Goal: Task Accomplishment & Management: Manage account settings

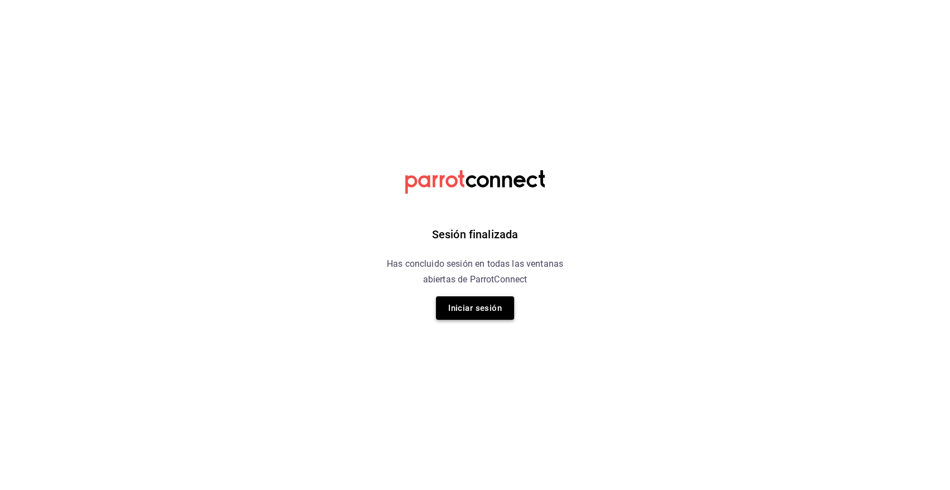
click at [498, 304] on button "Iniciar sesión" at bounding box center [475, 307] width 78 height 23
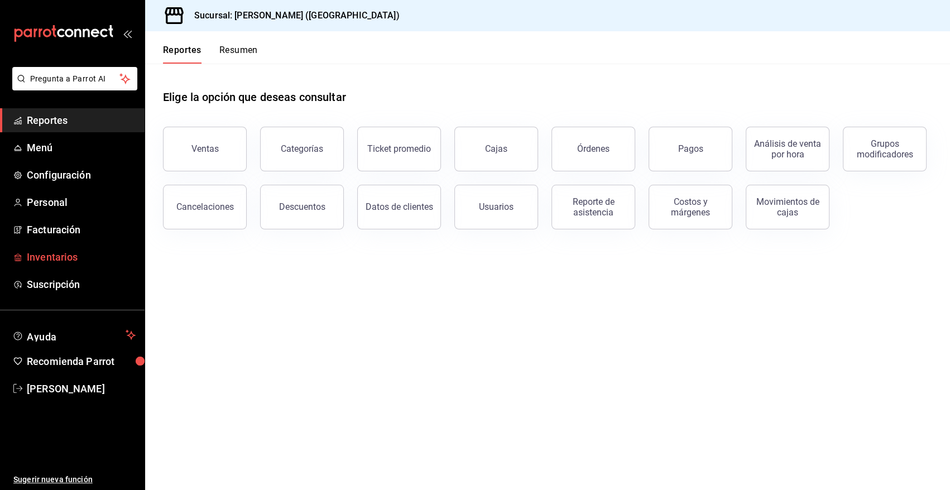
click at [81, 256] on span "Inventarios" at bounding box center [81, 256] width 109 height 15
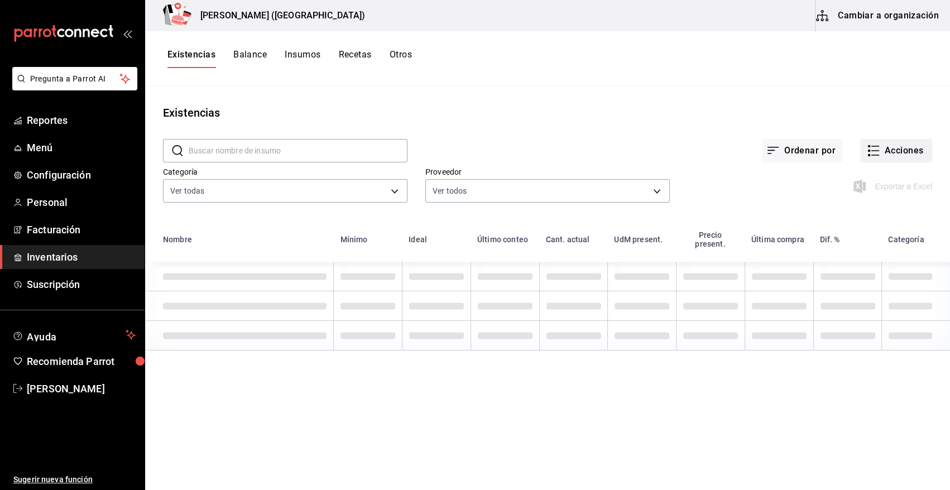
click at [904, 149] on button "Acciones" at bounding box center [896, 150] width 72 height 23
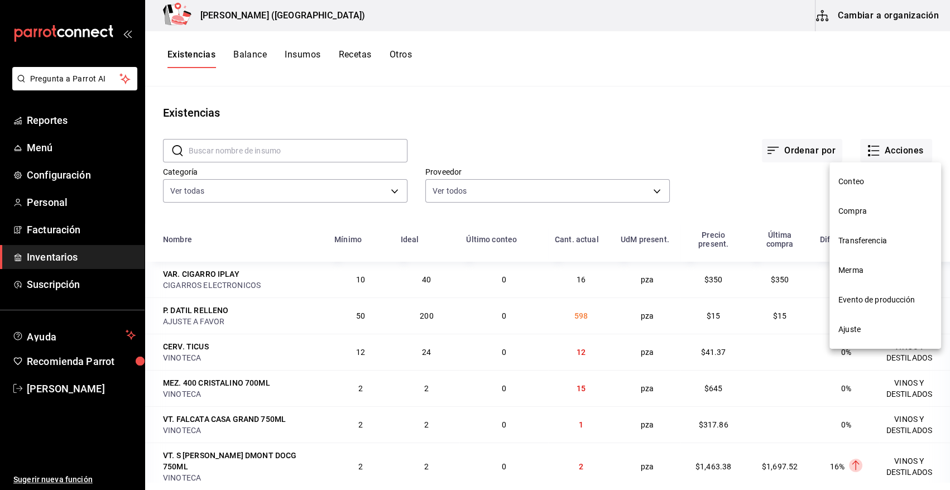
click at [866, 213] on span "Compra" at bounding box center [885, 211] width 94 height 12
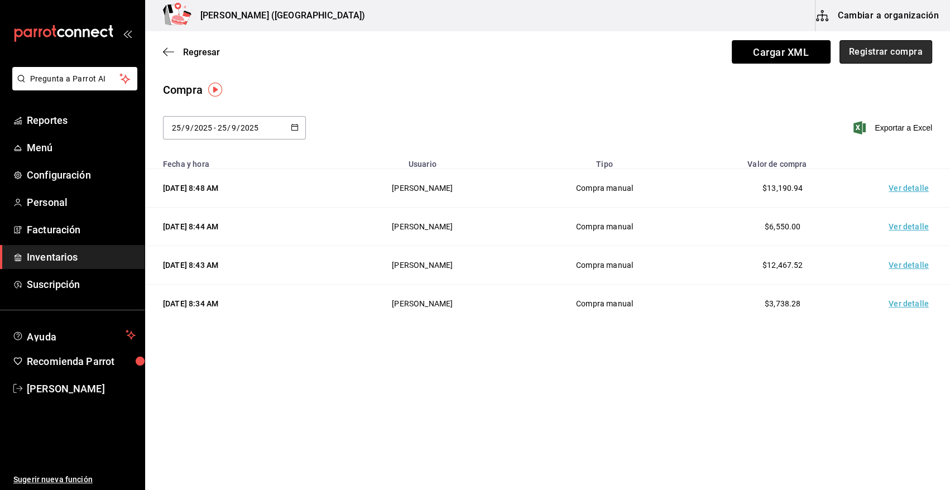
click at [865, 57] on button "Registrar compra" at bounding box center [885, 51] width 93 height 23
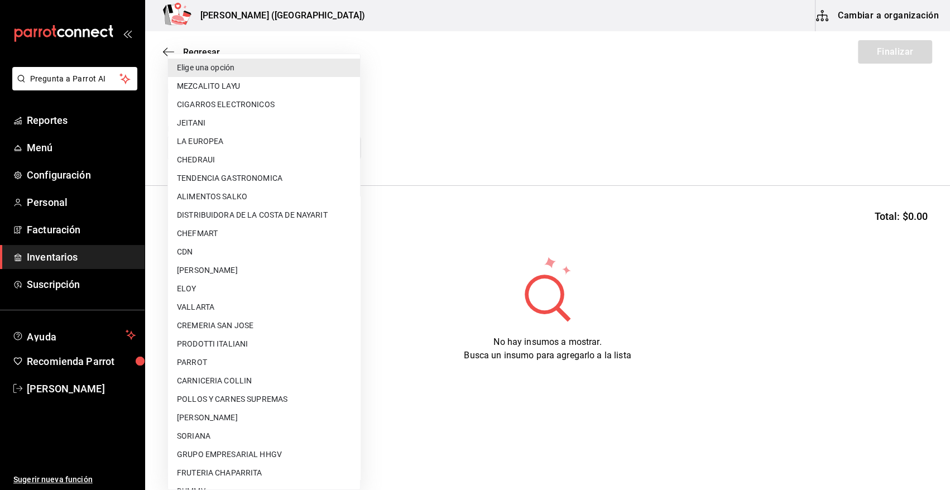
click at [233, 148] on body "Pregunta a Parrot AI Reportes Menú Configuración Personal Facturación Inventari…" at bounding box center [475, 213] width 950 height 427
click at [274, 399] on li "POLLOS Y CARNES SUPREMAS" at bounding box center [264, 399] width 192 height 18
type input "9c6e2be7-4690-43ba-8363-009c31820141"
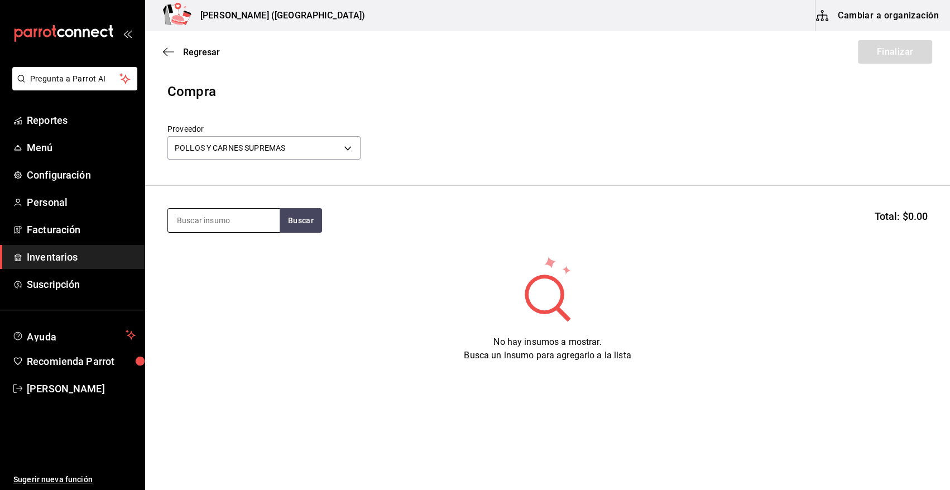
click at [239, 220] on input at bounding box center [224, 220] width 112 height 23
type input "ARRA"
click at [299, 224] on button "Buscar" at bounding box center [301, 220] width 42 height 25
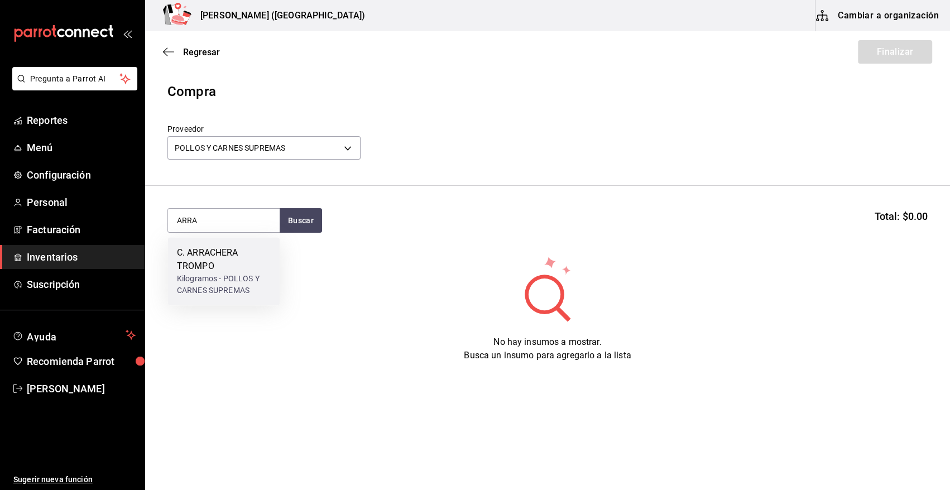
click at [238, 255] on div "C. ARRACHERA TROMPO" at bounding box center [224, 259] width 94 height 27
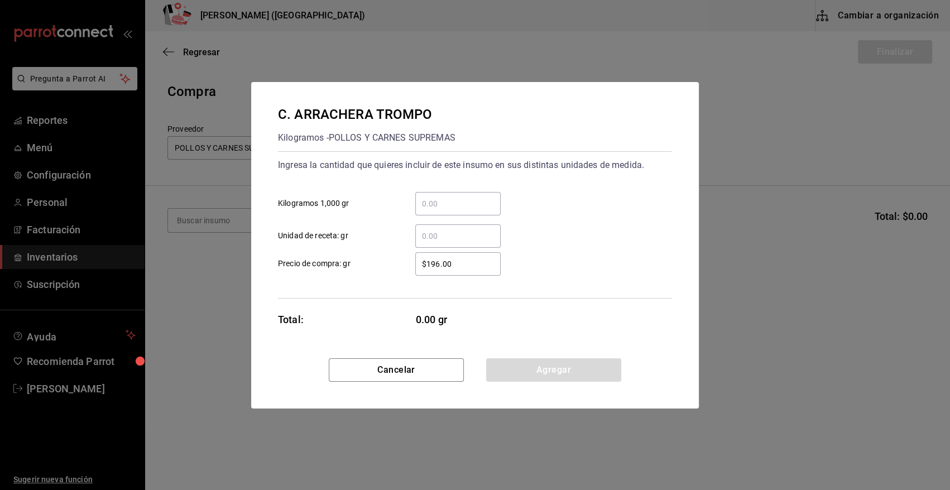
click at [439, 205] on input "​ Kilogramos 1,000 gr" at bounding box center [457, 203] width 85 height 13
type input "6.75"
drag, startPoint x: 450, startPoint y: 263, endPoint x: 387, endPoint y: 267, distance: 63.2
click at [390, 267] on label "$196.00 ​ Precio de compra: gr" at bounding box center [389, 263] width 223 height 23
type input "$269"
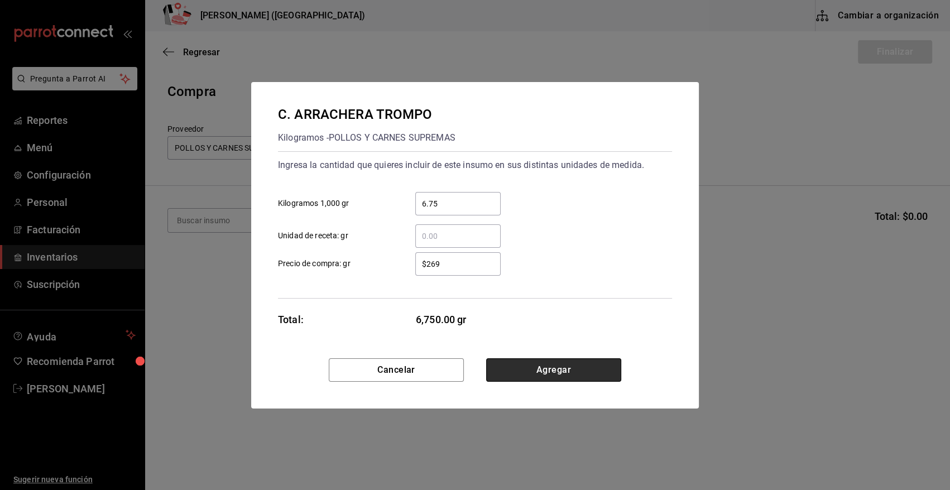
click at [500, 366] on button "Agregar" at bounding box center [553, 369] width 135 height 23
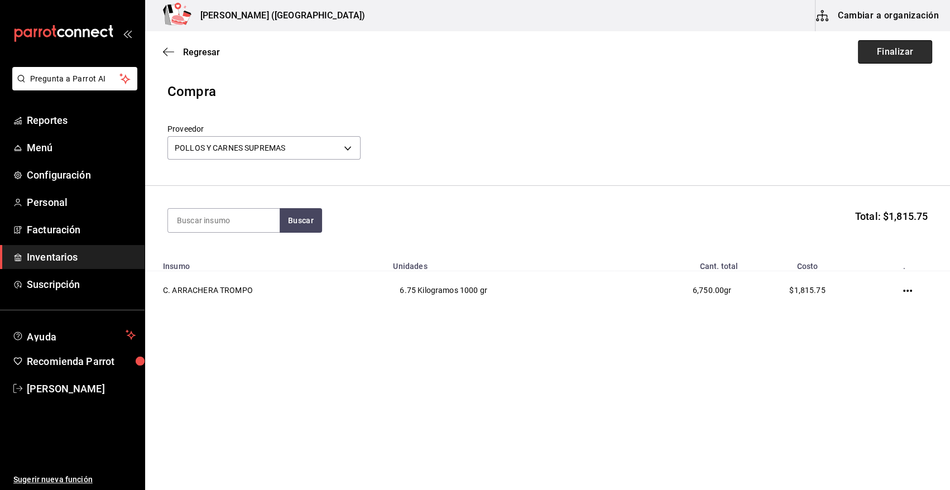
click at [906, 45] on button "Finalizar" at bounding box center [895, 51] width 74 height 23
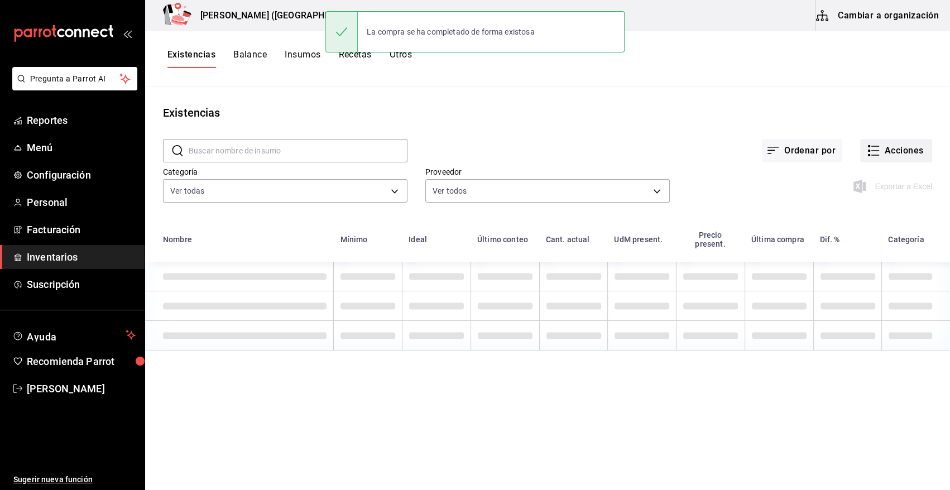
click at [897, 152] on button "Acciones" at bounding box center [896, 150] width 72 height 23
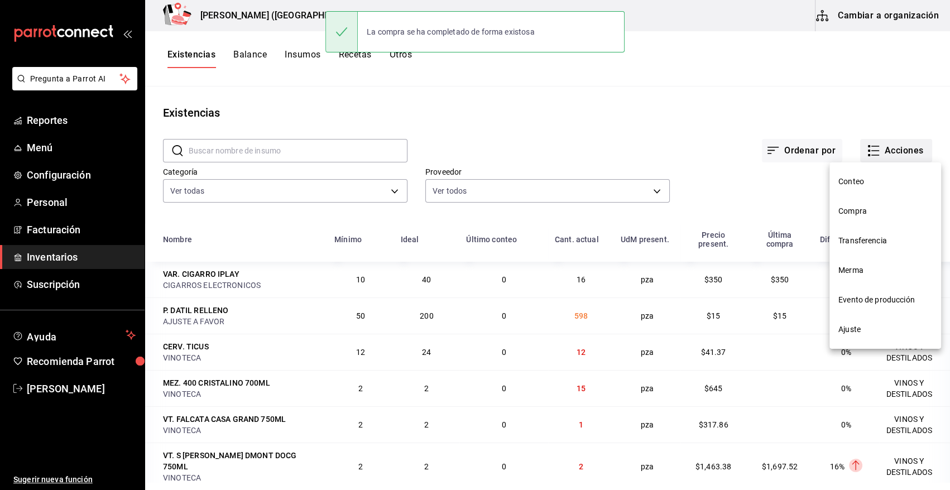
click at [857, 226] on li "Transferencia" at bounding box center [885, 241] width 112 height 30
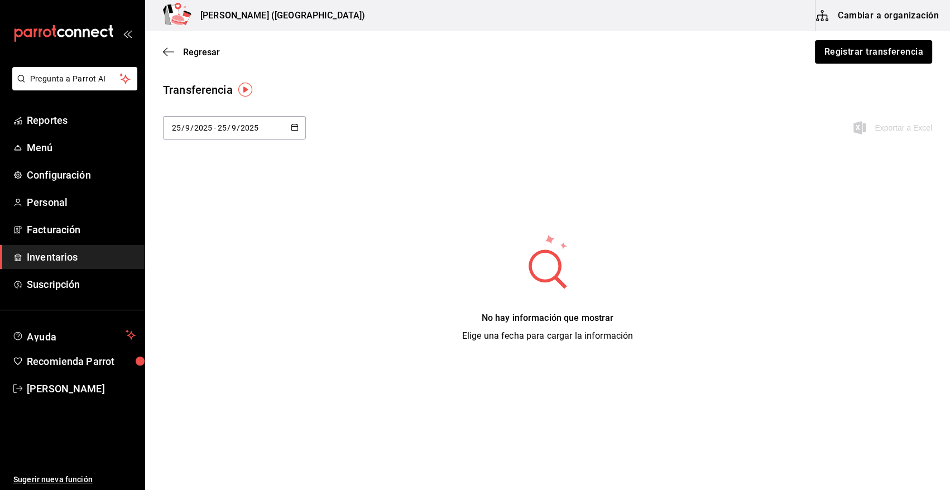
click at [79, 256] on span "Inventarios" at bounding box center [81, 256] width 109 height 15
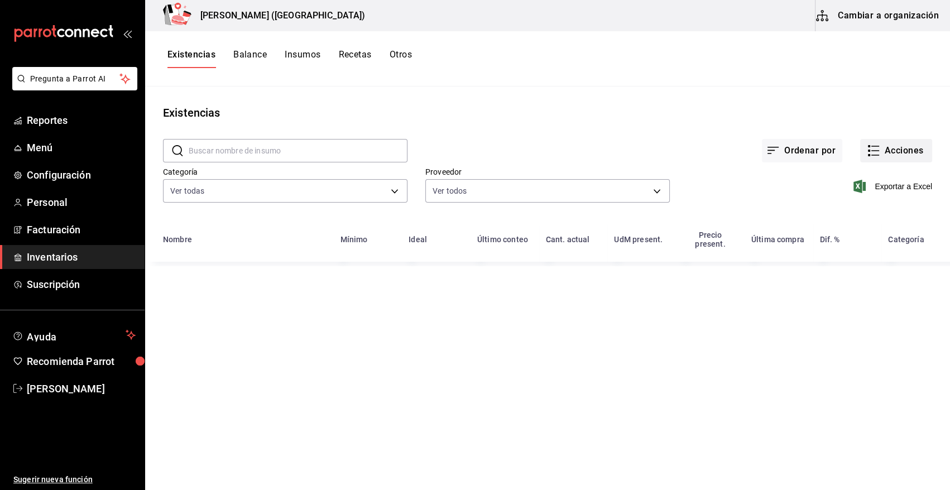
click at [890, 152] on button "Acciones" at bounding box center [896, 150] width 72 height 23
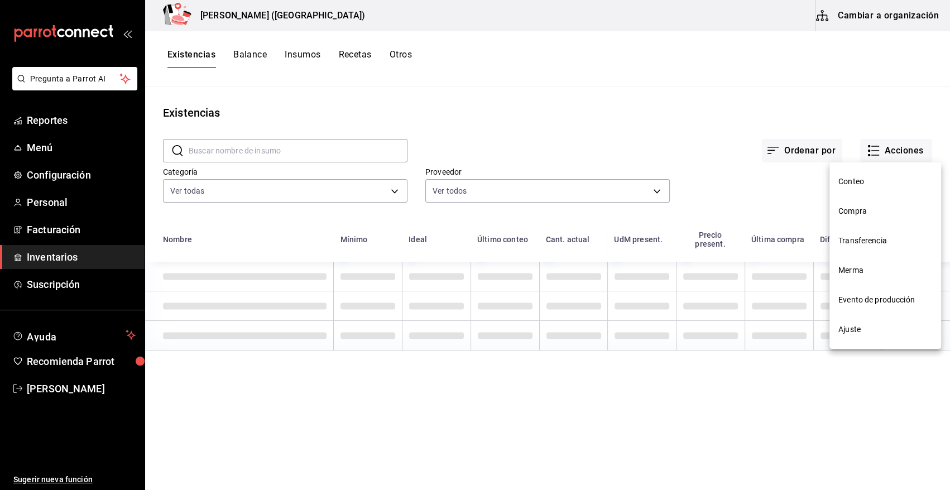
click at [848, 213] on span "Compra" at bounding box center [885, 211] width 94 height 12
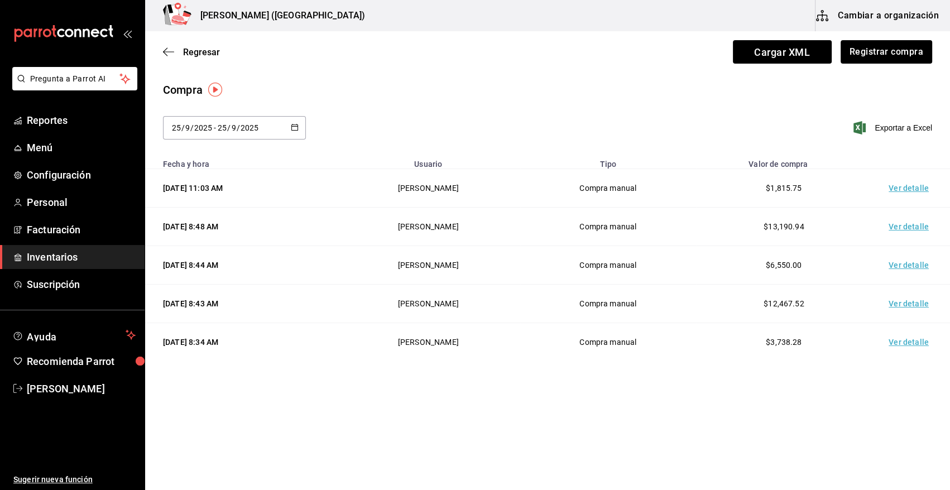
click at [910, 190] on td "Ver detalle" at bounding box center [911, 188] width 78 height 39
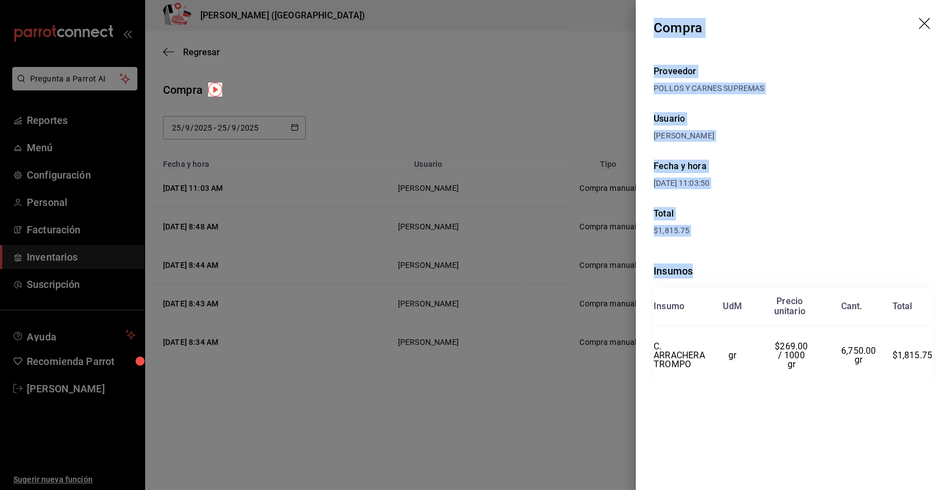
drag, startPoint x: 654, startPoint y: 26, endPoint x: 933, endPoint y: 358, distance: 433.8
click at [933, 358] on div "Compra Proveedor POLLOS Y CARNES SUPREMAS Usuario [PERSON_NAME] Fecha y hora [D…" at bounding box center [793, 245] width 314 height 490
click at [922, 24] on icon "drag" at bounding box center [925, 24] width 13 height 13
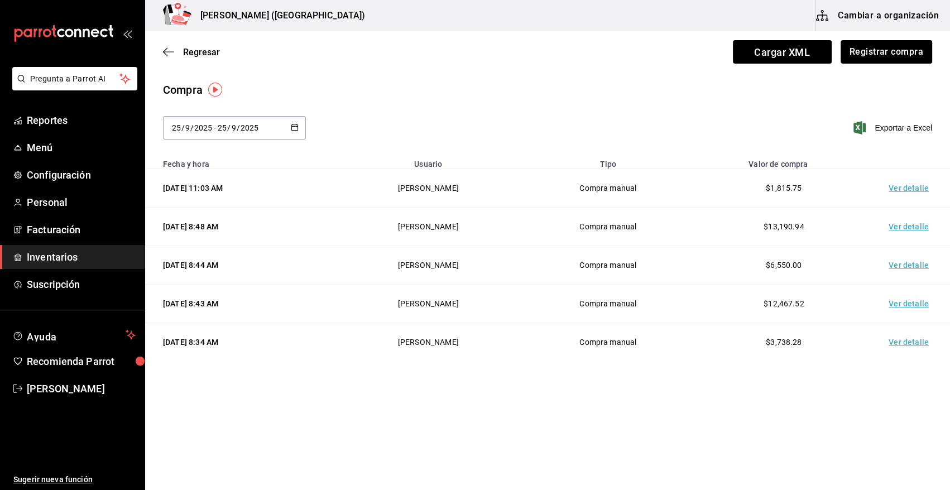
click at [77, 261] on span "Inventarios" at bounding box center [81, 256] width 109 height 15
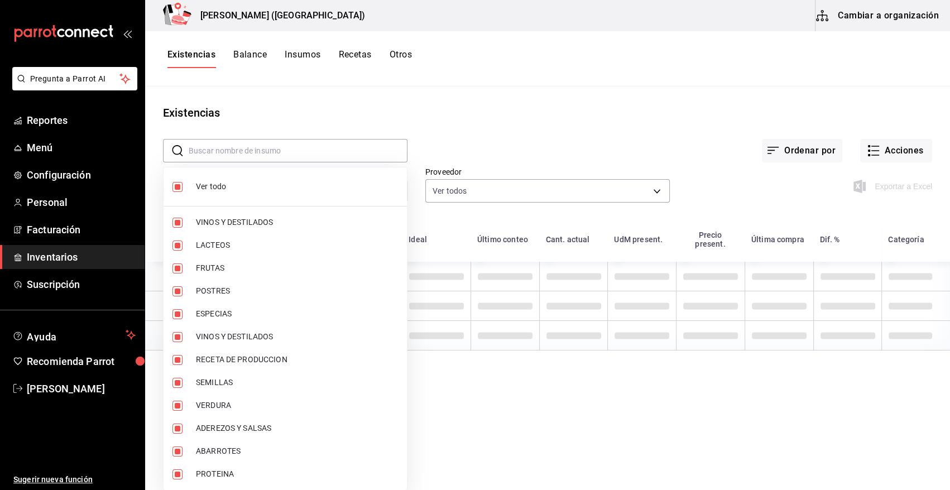
click at [296, 189] on body "Pregunta a Parrot AI Reportes Menú Configuración Personal Facturación Inventari…" at bounding box center [475, 241] width 950 height 482
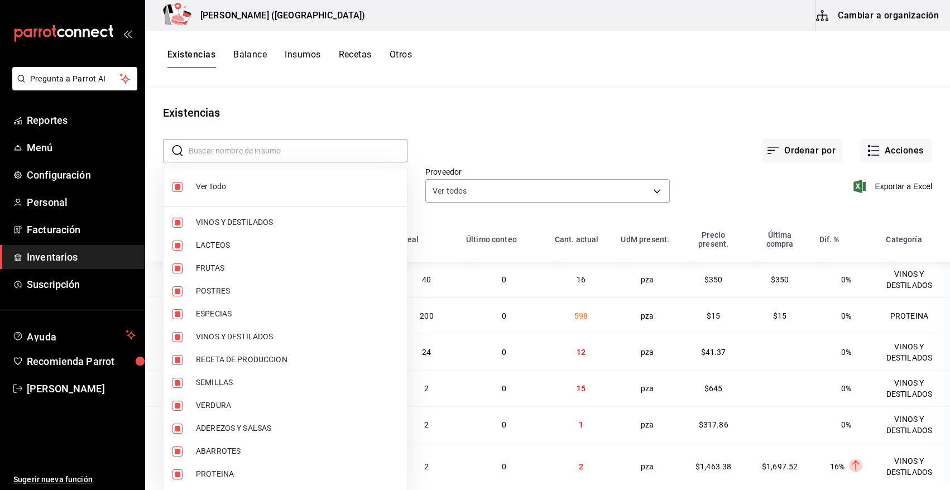
click at [220, 182] on span "Ver todo" at bounding box center [297, 187] width 202 height 12
checkbox input "false"
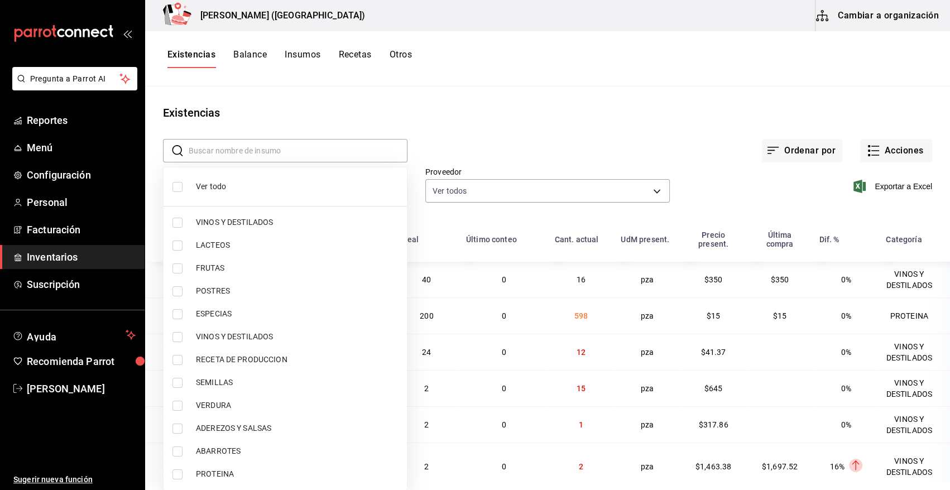
checkbox input "false"
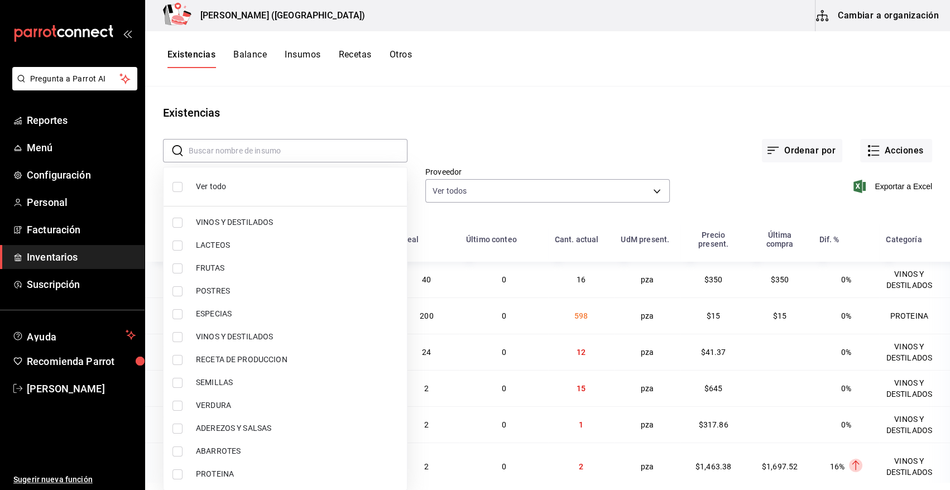
checkbox input "false"
click at [179, 473] on input "checkbox" at bounding box center [177, 474] width 10 height 10
checkbox input "true"
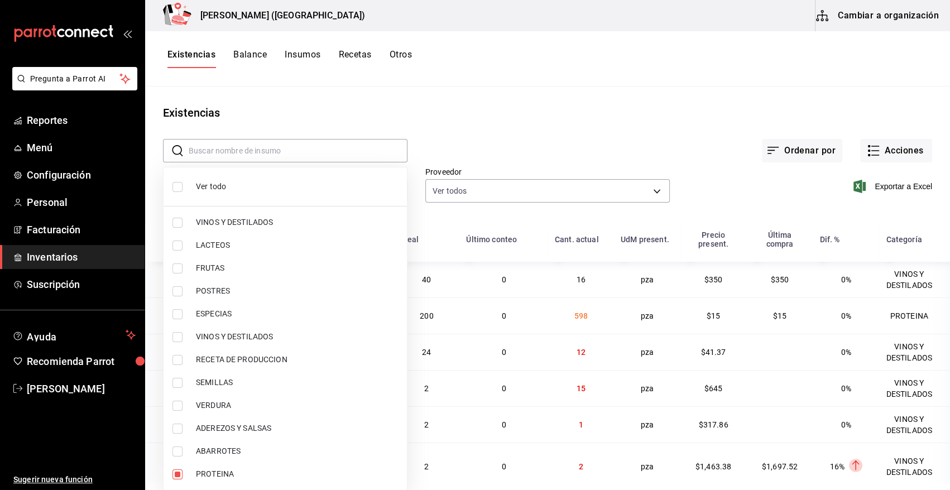
type input "3e90cef9-1dc9-474d-8316-d124f624c148"
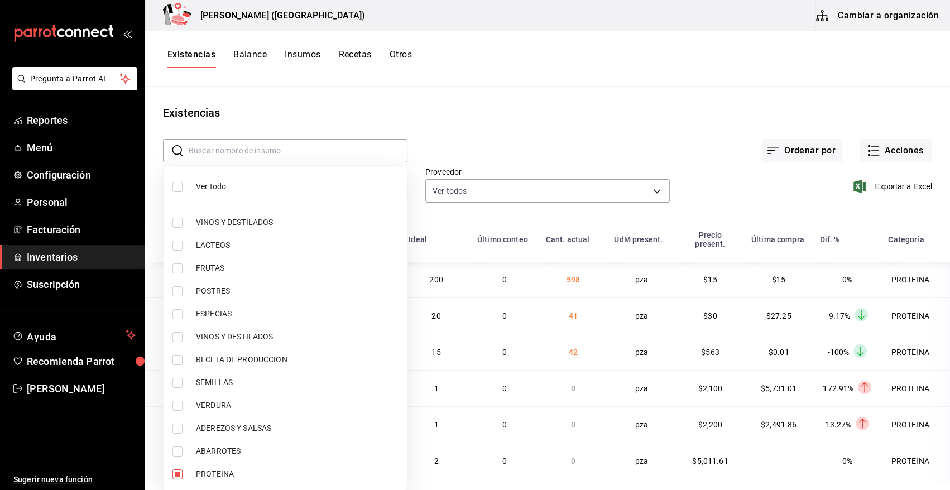
click at [551, 110] on div at bounding box center [475, 245] width 950 height 490
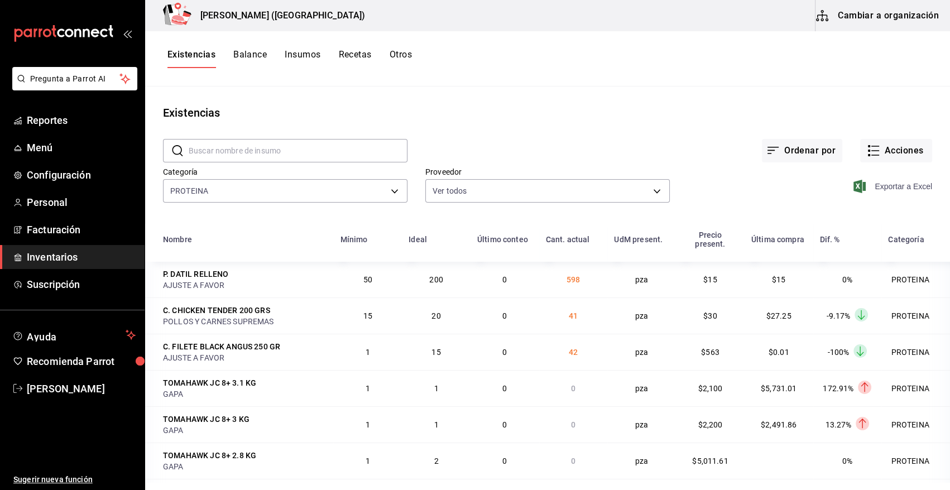
click at [853, 188] on icon "button" at bounding box center [859, 186] width 12 height 13
click at [874, 151] on button "Acciones" at bounding box center [896, 150] width 72 height 23
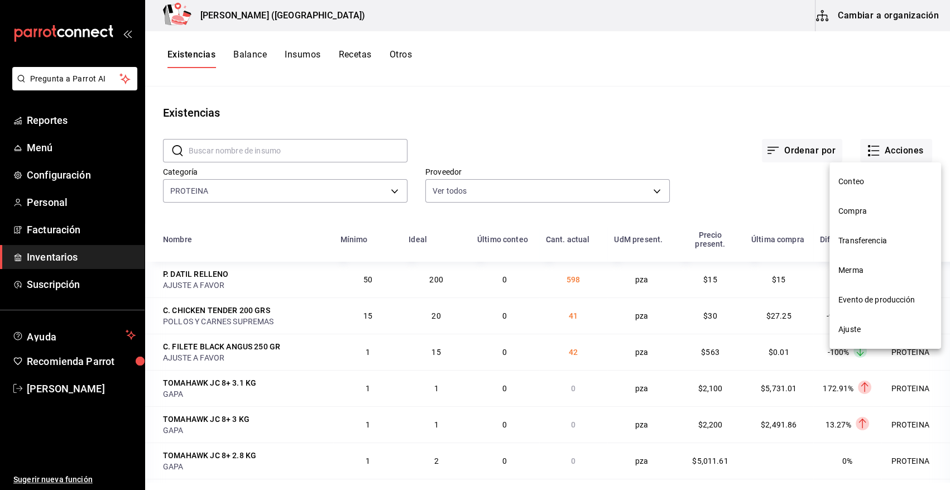
click at [854, 213] on span "Compra" at bounding box center [885, 211] width 94 height 12
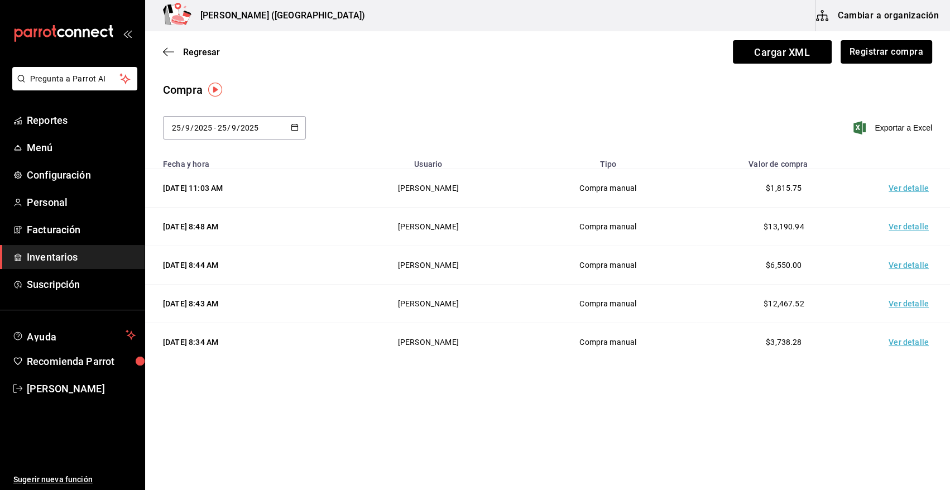
click at [293, 126] on icon "button" at bounding box center [295, 127] width 8 height 8
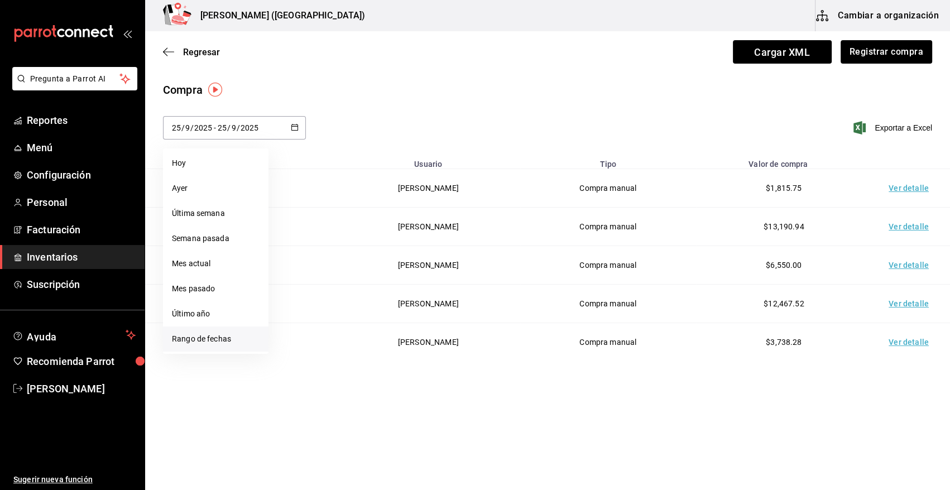
click at [208, 341] on li "Rango de fechas" at bounding box center [215, 339] width 105 height 25
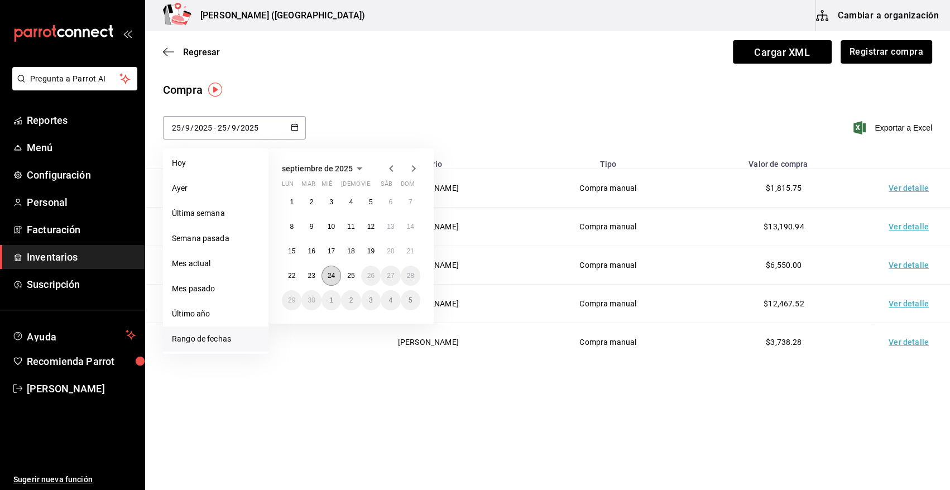
click at [330, 274] on abbr "24" at bounding box center [331, 276] width 7 height 8
click at [330, 274] on main "Regresar Cargar XML Registrar compra Compra [DATE] [DATE] - [DATE] [DATE] [DATE…" at bounding box center [547, 205] width 805 height 348
type input "[DATE]"
type input "24"
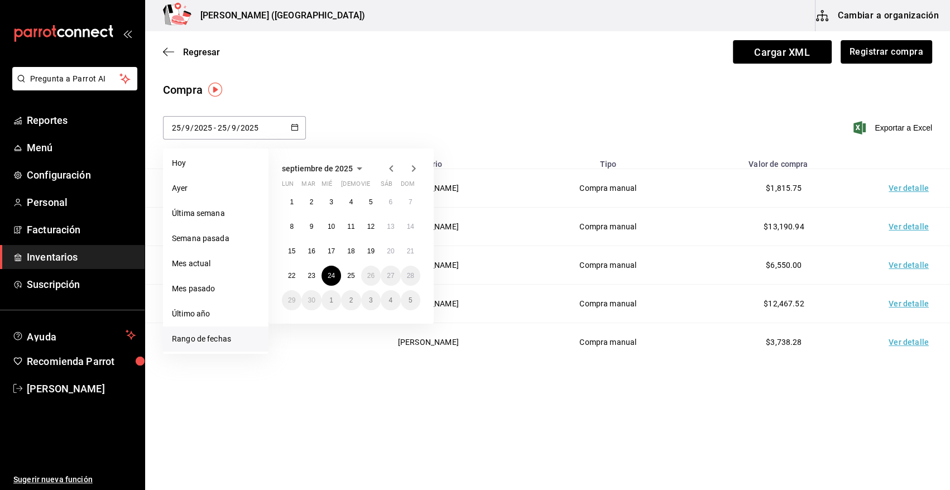
type input "[DATE]"
type input "24"
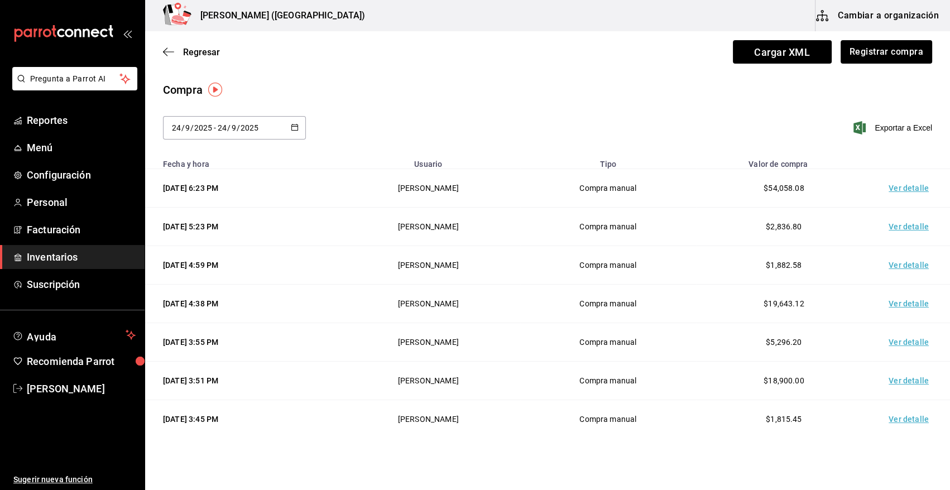
click at [894, 192] on td "Ver detalle" at bounding box center [911, 188] width 78 height 39
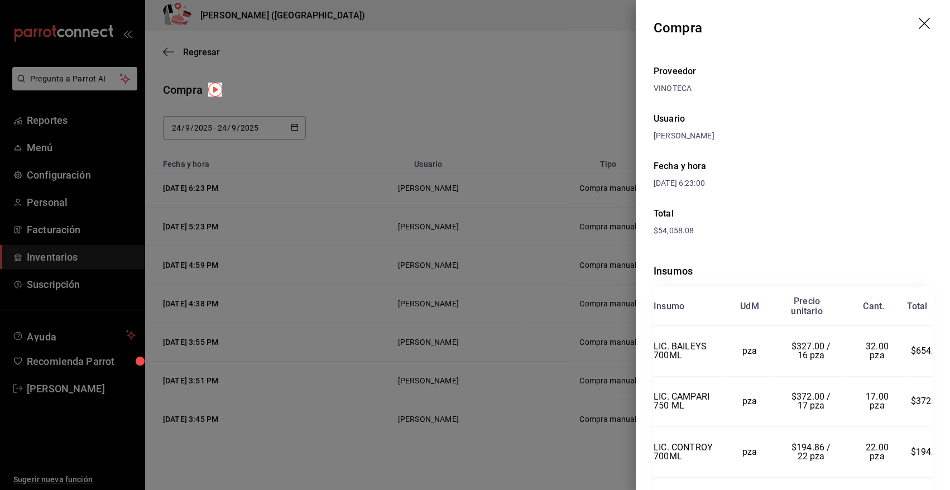
click at [919, 21] on icon "drag" at bounding box center [925, 24] width 13 height 13
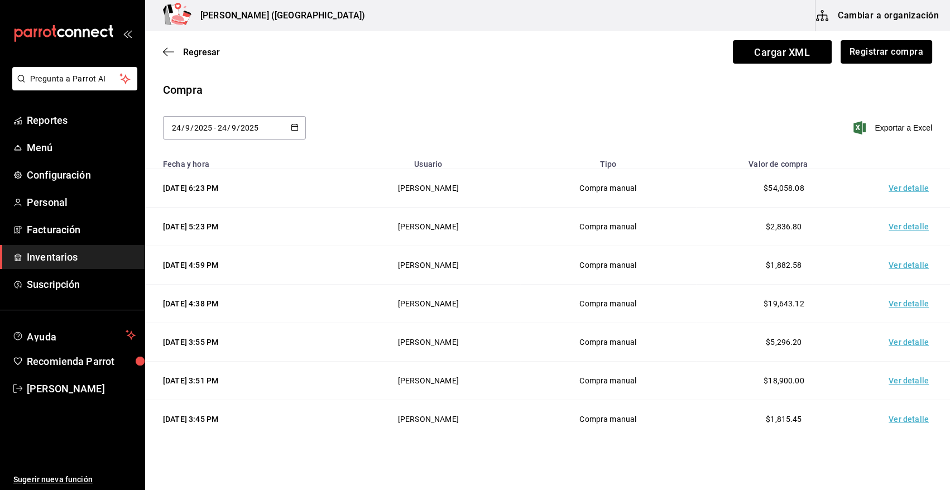
scroll to position [178, 0]
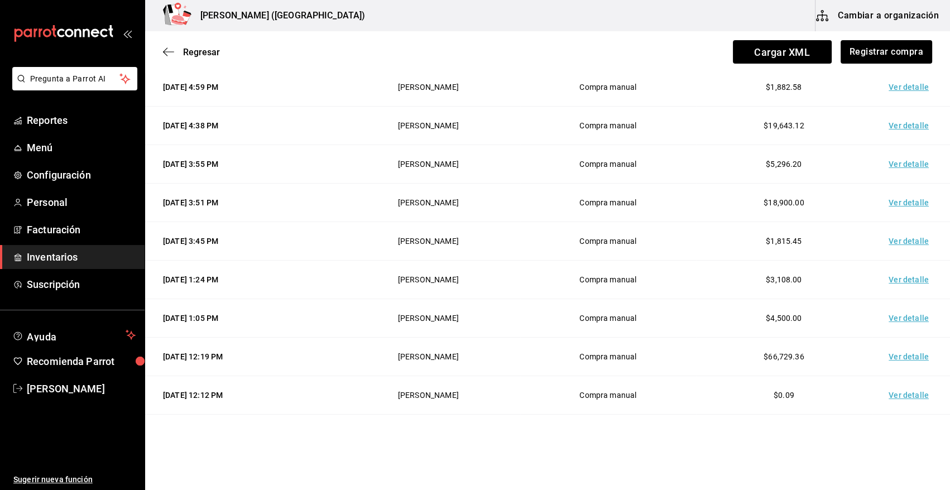
click at [894, 204] on td "Ver detalle" at bounding box center [911, 203] width 78 height 39
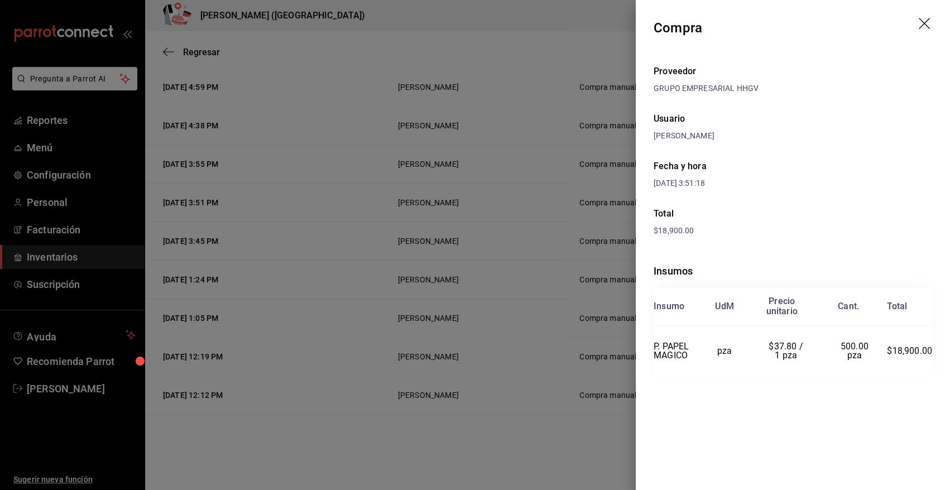
click at [921, 22] on icon "drag" at bounding box center [925, 24] width 13 height 13
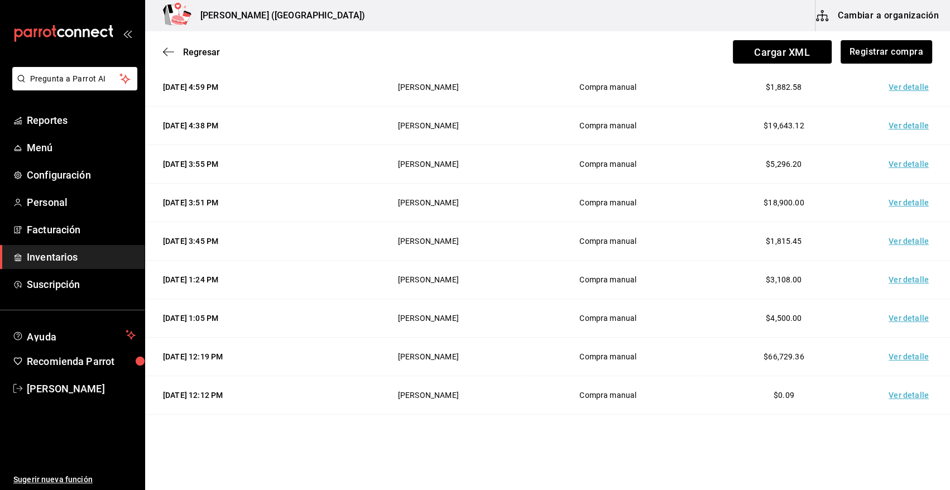
click at [900, 123] on td "Ver detalle" at bounding box center [911, 126] width 78 height 39
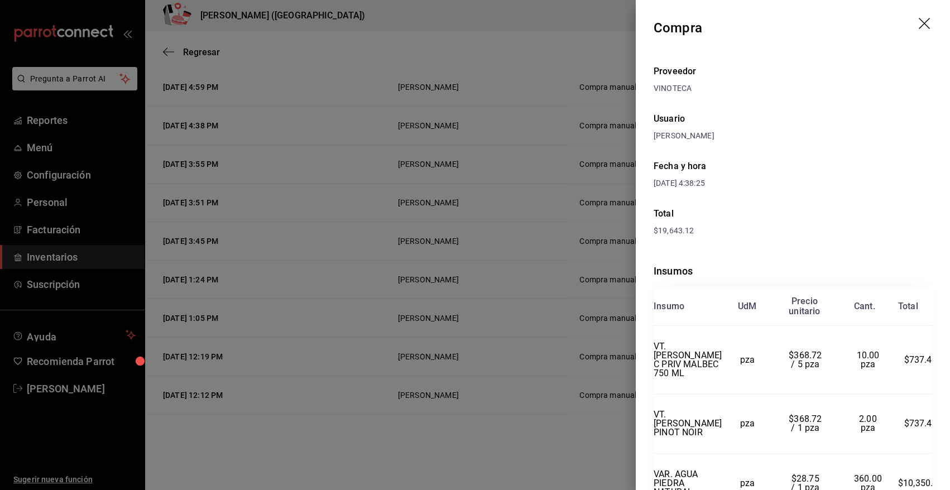
click at [919, 22] on icon "drag" at bounding box center [925, 24] width 13 height 13
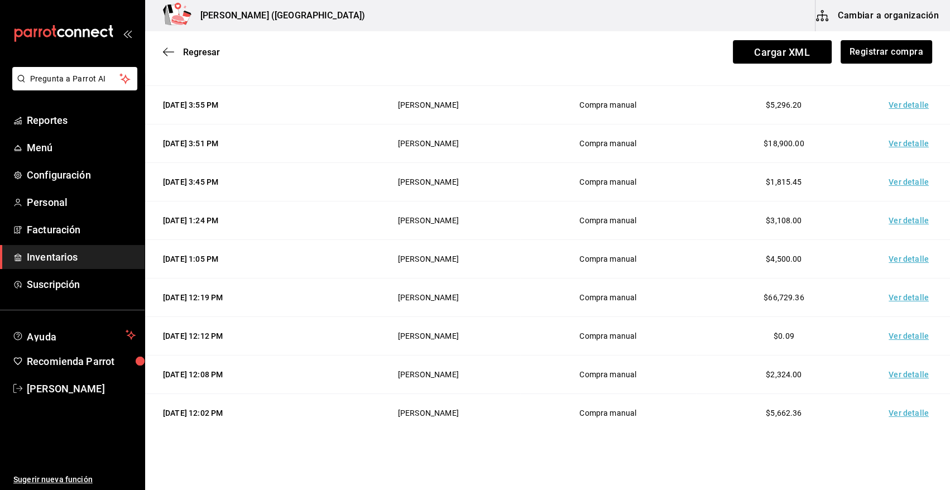
scroll to position [298, 0]
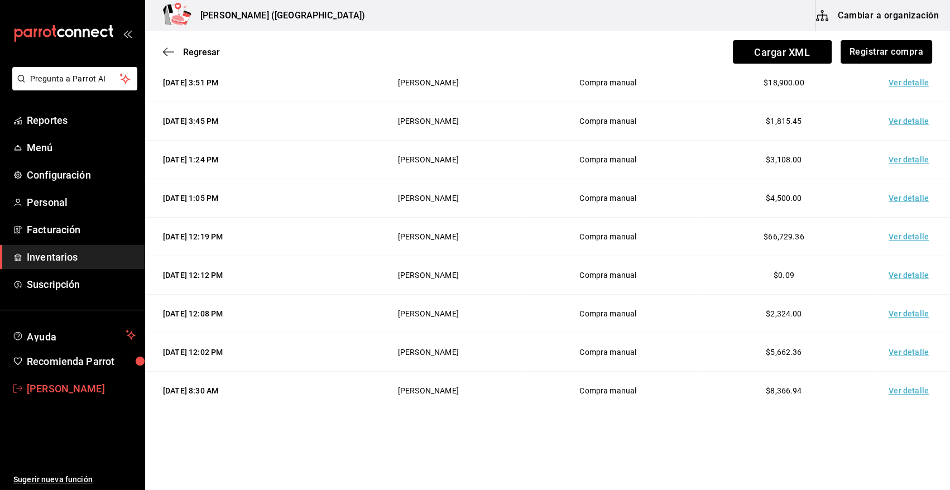
click at [79, 385] on span "[PERSON_NAME]" at bounding box center [81, 388] width 109 height 15
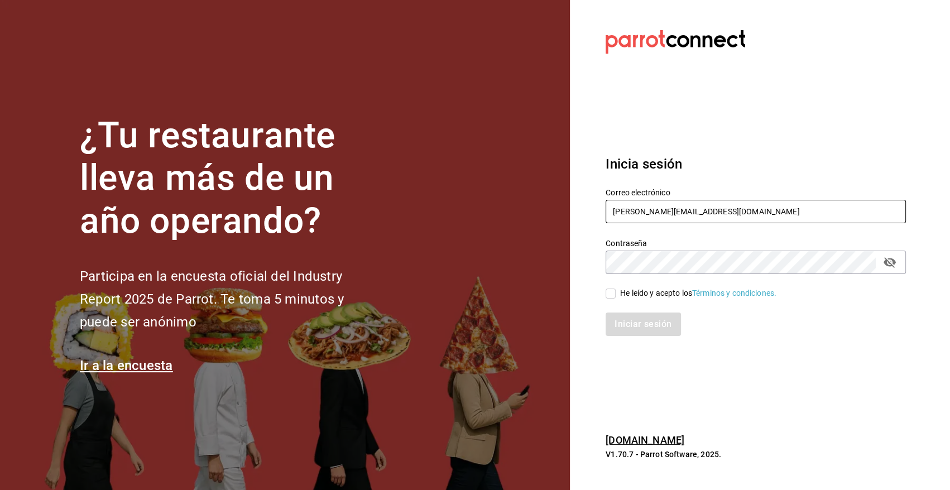
click at [734, 201] on input "[PERSON_NAME][EMAIL_ADDRESS][DOMAIN_NAME]" at bounding box center [756, 211] width 300 height 23
type input "[EMAIL_ADDRESS][DOMAIN_NAME]"
click at [614, 292] on input "He leído y acepto los Términos y condiciones." at bounding box center [611, 294] width 10 height 10
checkbox input "true"
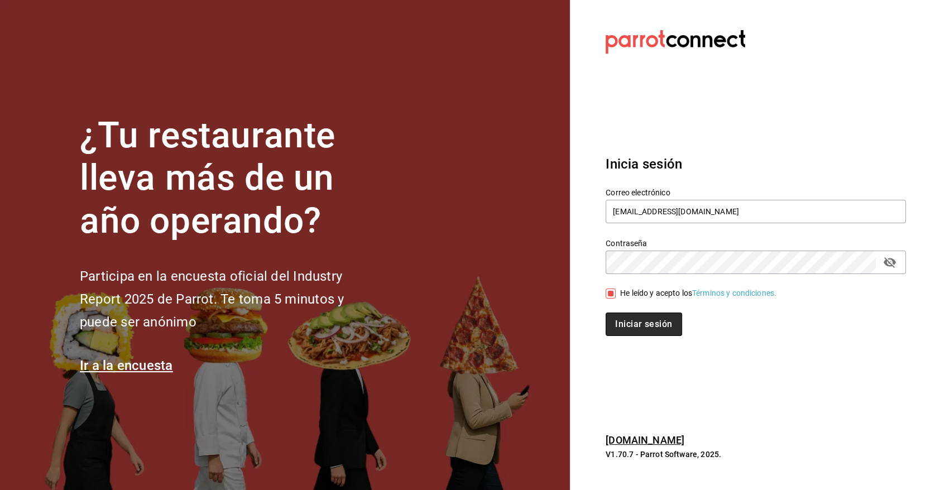
click at [634, 325] on button "Iniciar sesión" at bounding box center [644, 324] width 76 height 23
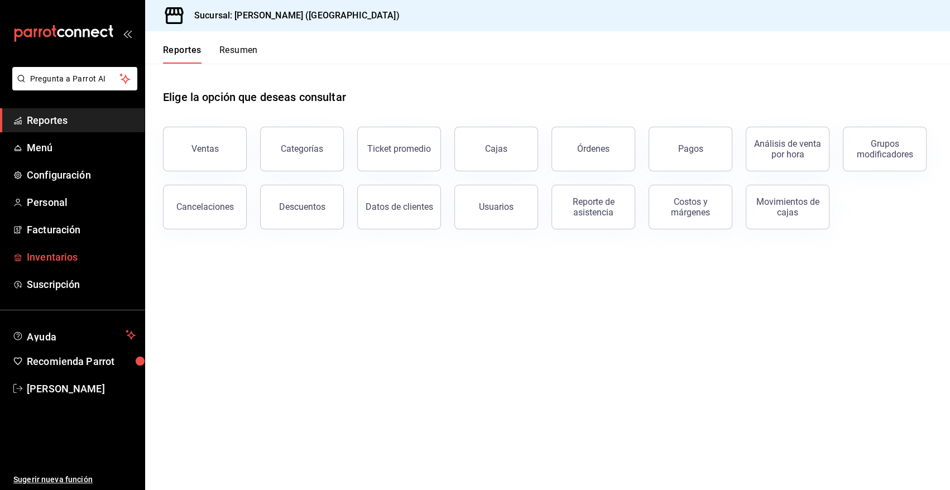
click at [69, 260] on span "Inventarios" at bounding box center [81, 256] width 109 height 15
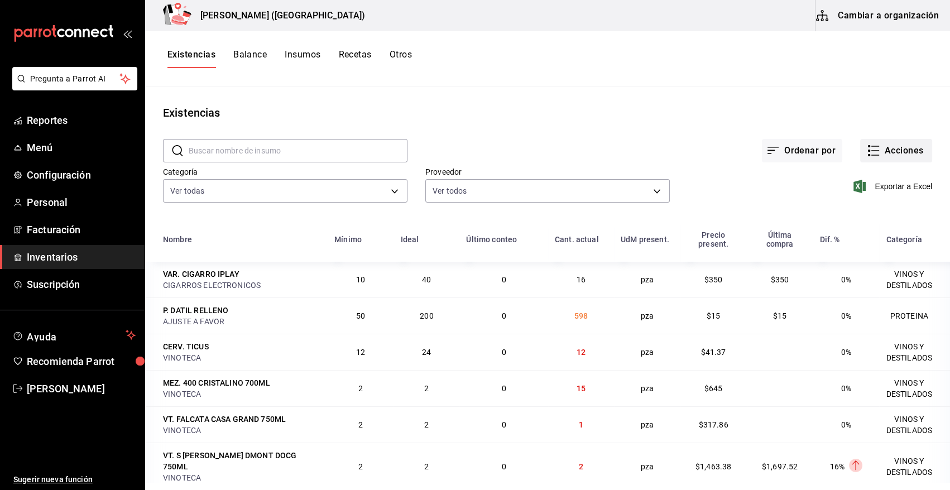
click at [889, 149] on button "Acciones" at bounding box center [896, 150] width 72 height 23
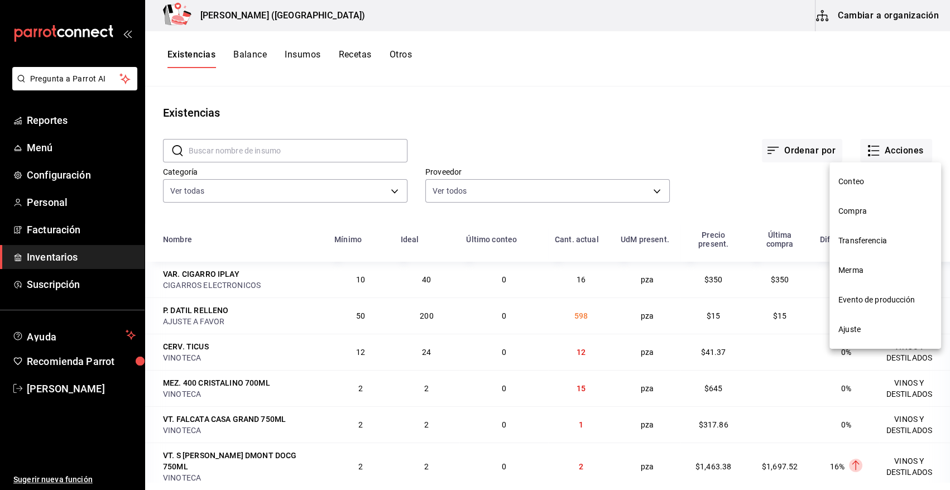
click at [853, 211] on span "Compra" at bounding box center [885, 211] width 94 height 12
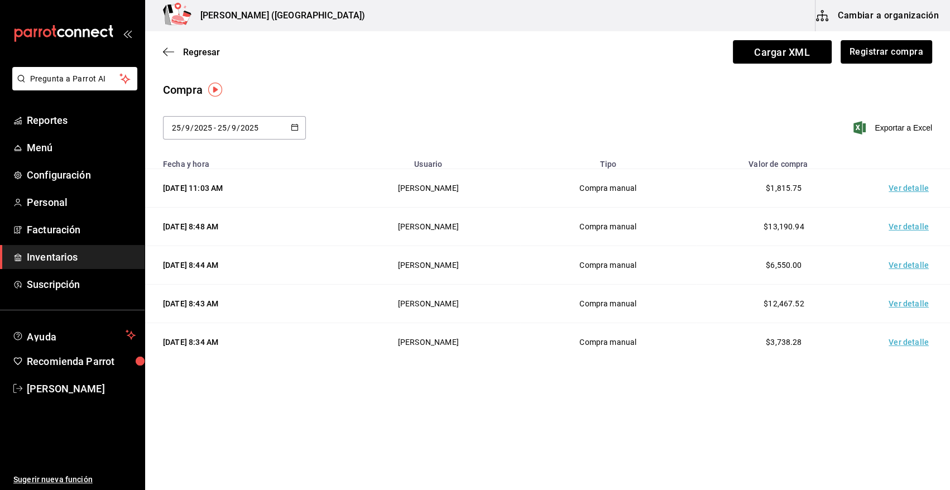
click at [297, 123] on icon "button" at bounding box center [295, 127] width 8 height 8
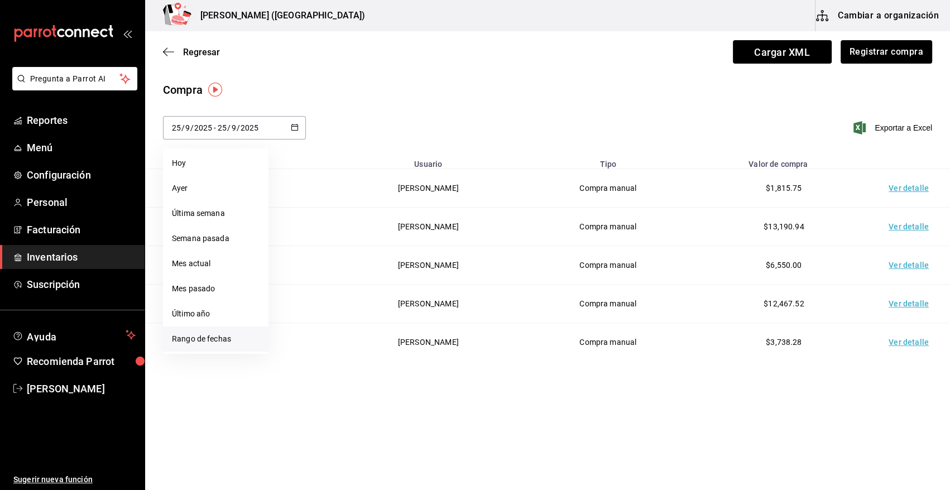
click at [204, 339] on li "Rango de fechas" at bounding box center [215, 339] width 105 height 25
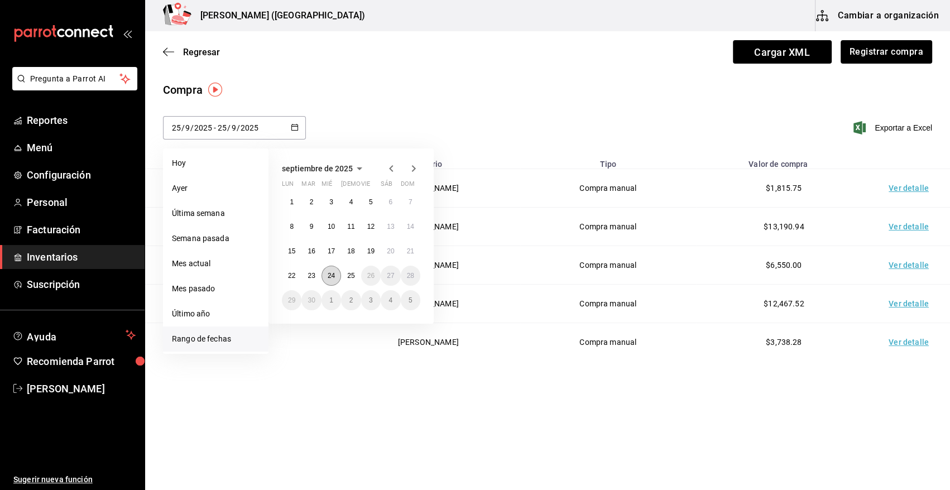
click at [333, 279] on button "24" at bounding box center [331, 276] width 20 height 20
click at [354, 279] on abbr "25" at bounding box center [350, 276] width 7 height 8
type input "[DATE]"
type input "24"
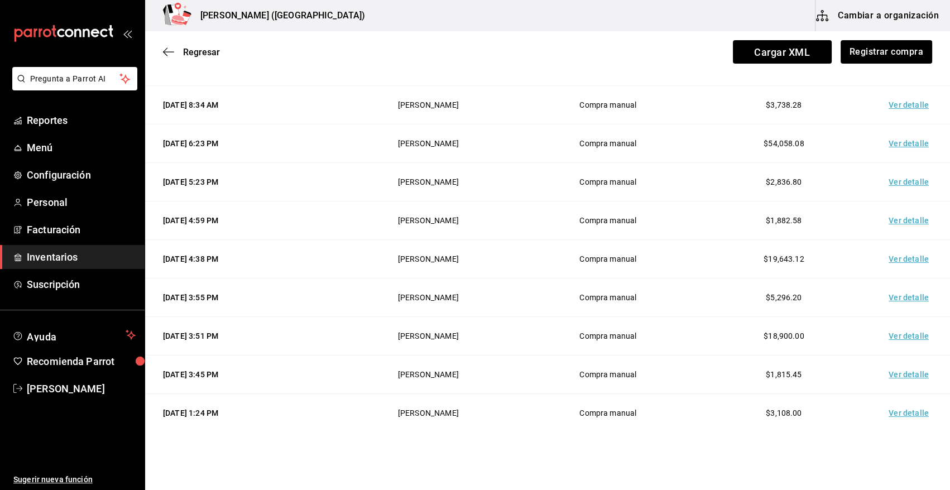
scroll to position [415, 0]
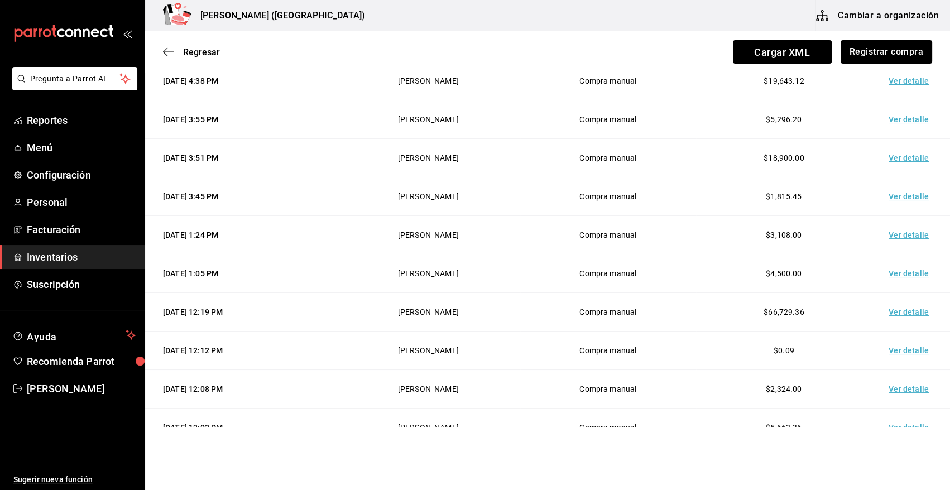
click at [906, 309] on td "Ver detalle" at bounding box center [911, 312] width 78 height 39
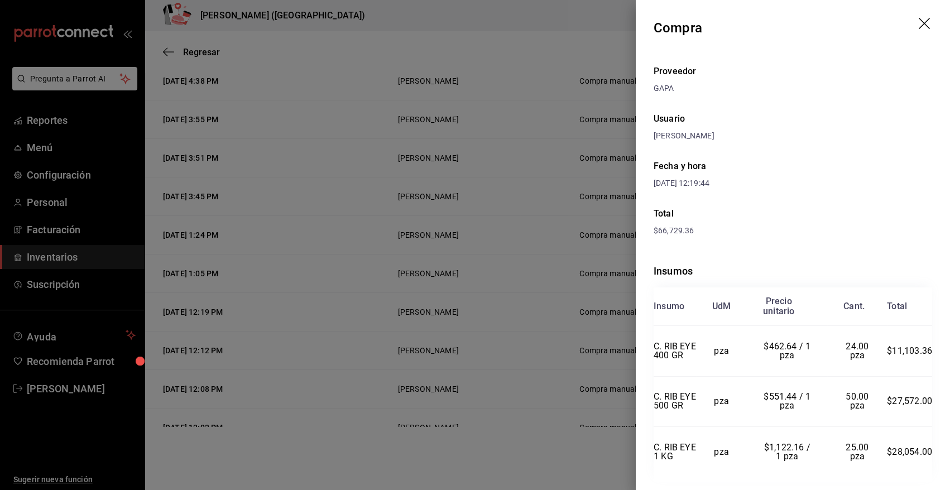
scroll to position [45, 0]
